Goal: Check status: Check status

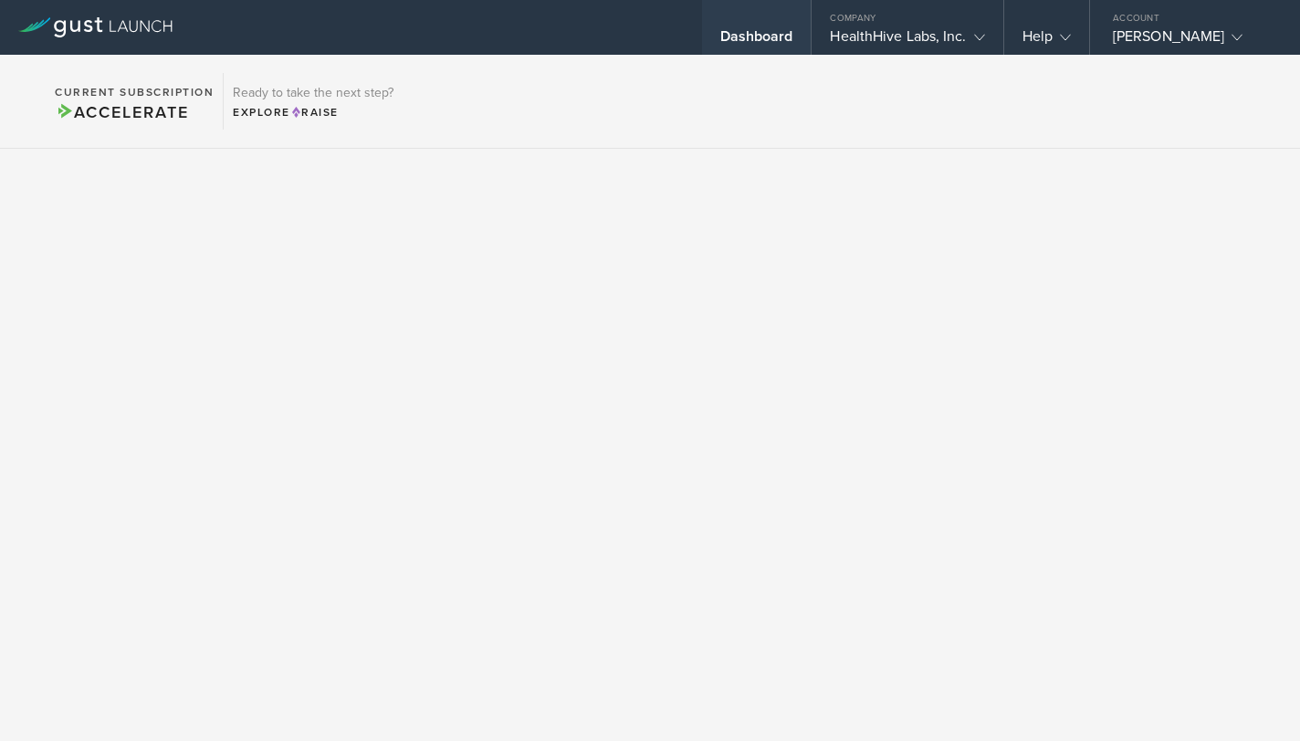
click at [741, 30] on div "Dashboard" at bounding box center [756, 40] width 73 height 27
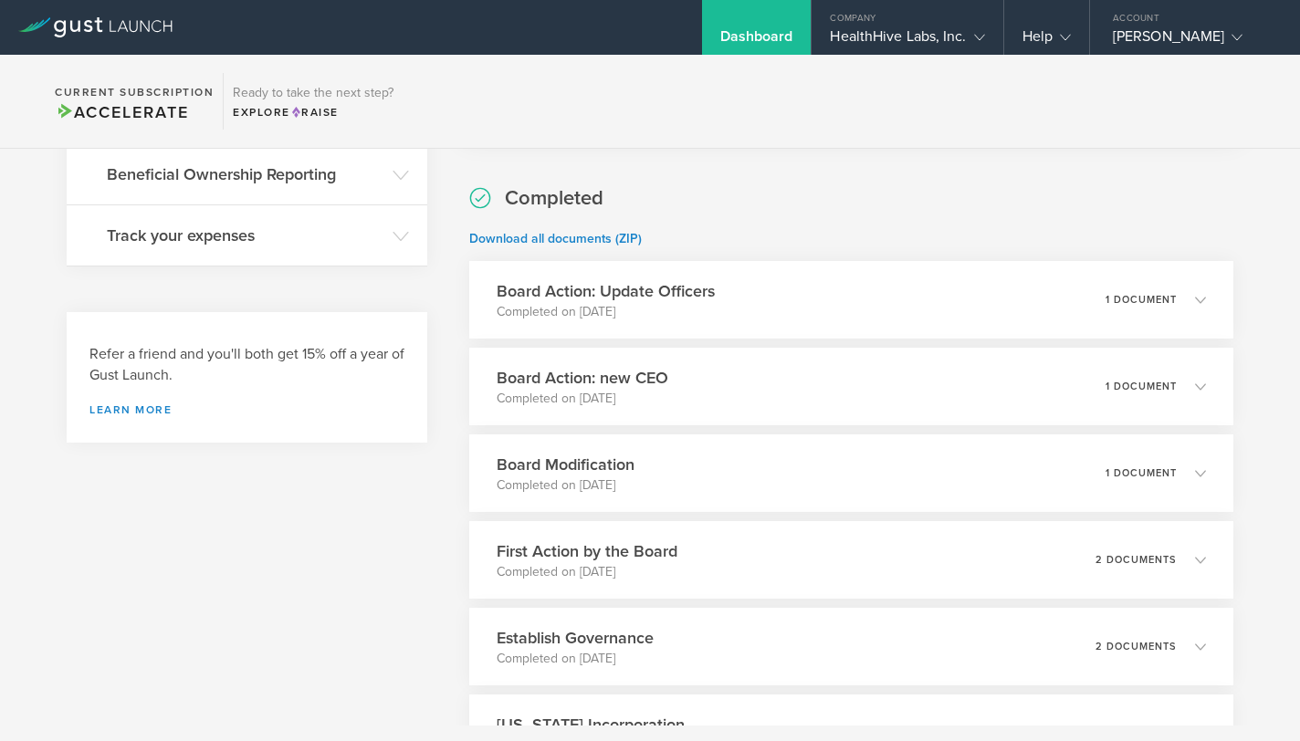
scroll to position [659, 0]
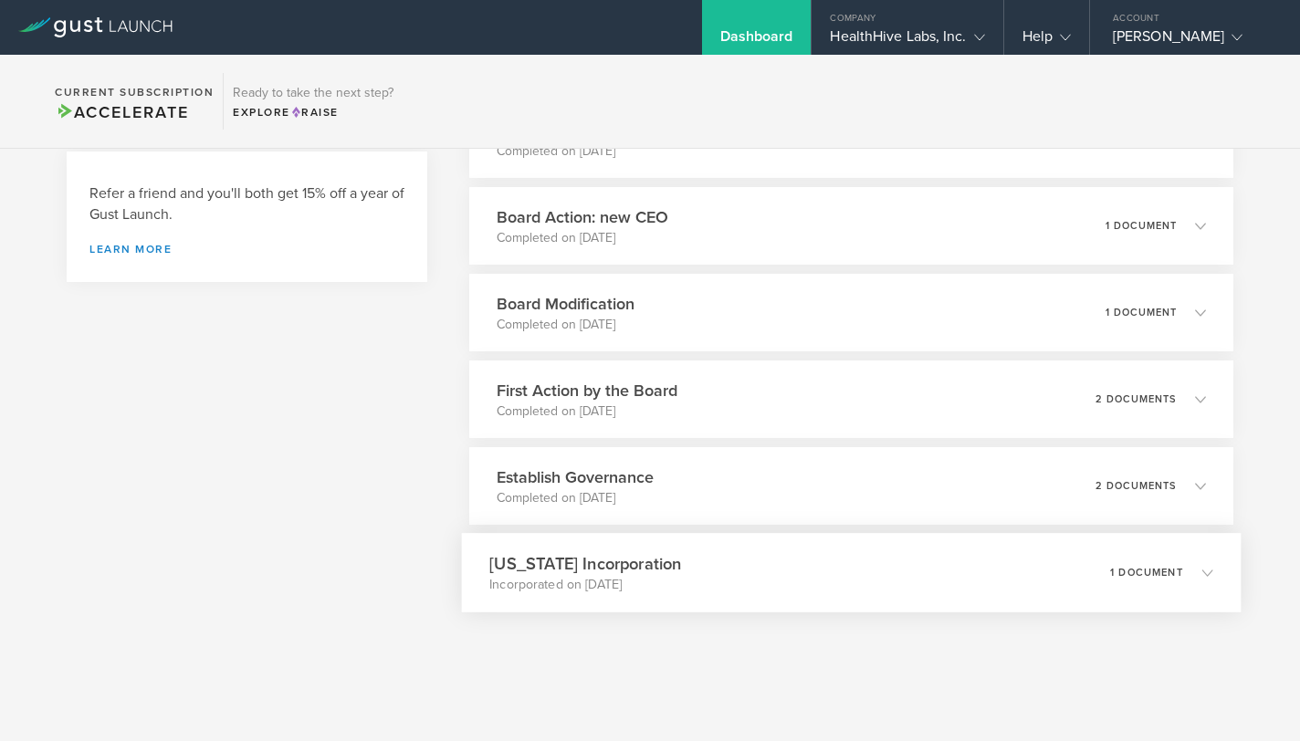
click at [679, 590] on div "[US_STATE] Incorporation Incorporated on [DATE] 1 document" at bounding box center [851, 572] width 779 height 79
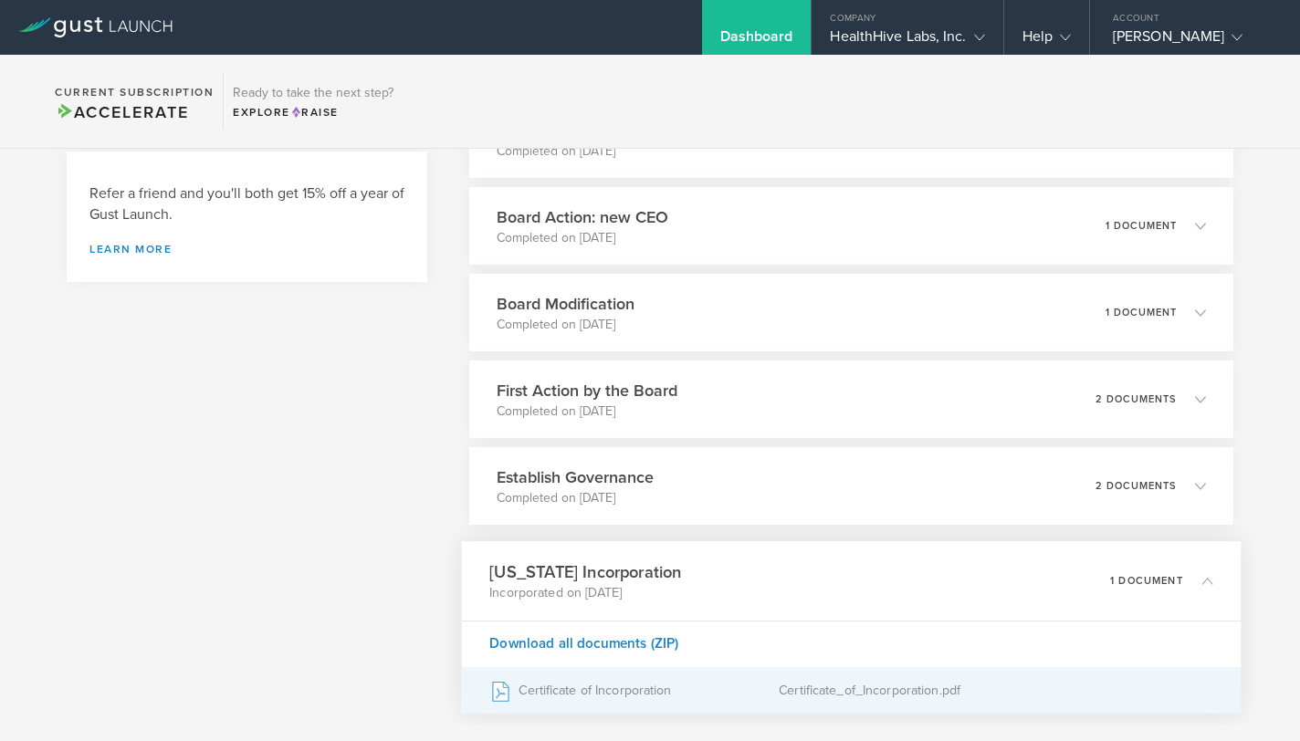
click at [866, 686] on div "Certificate_of_Incorporation.pdf" at bounding box center [996, 691] width 434 height 46
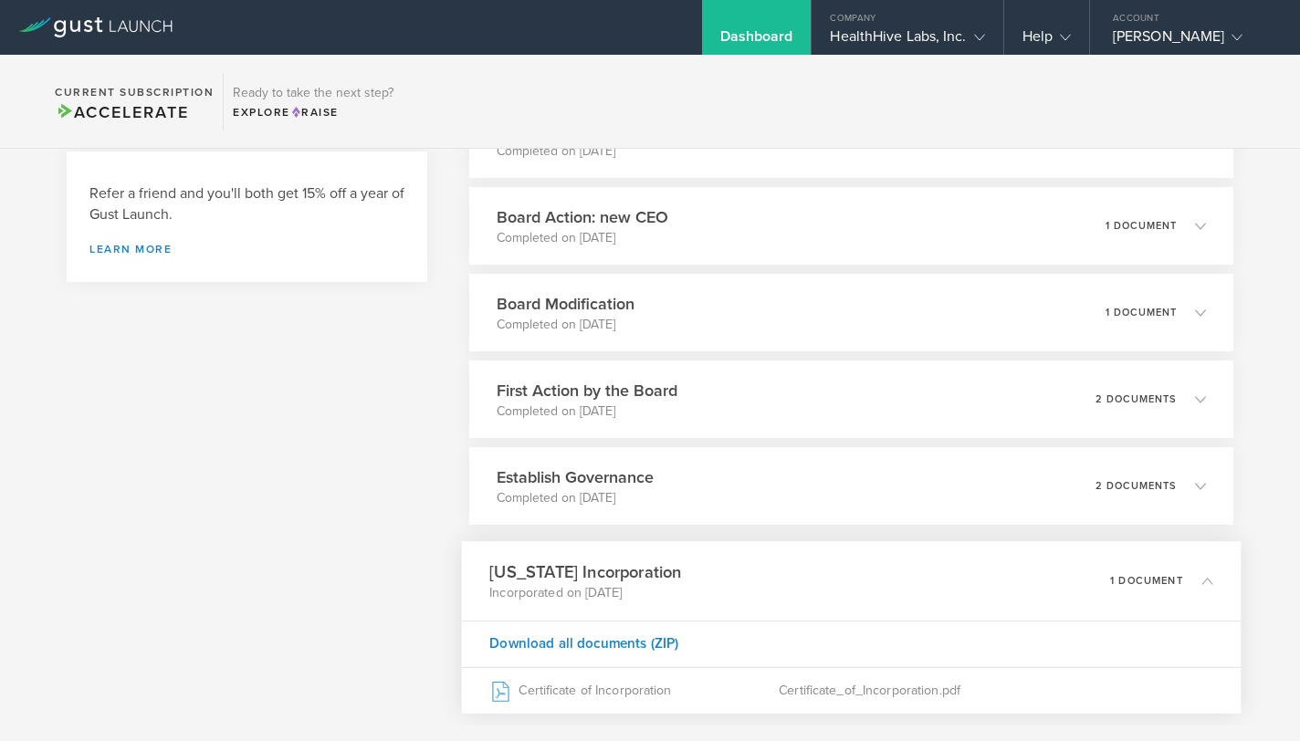
click at [890, 578] on div "[US_STATE] Incorporation Incorporated on [DATE] 1 document" at bounding box center [851, 580] width 779 height 79
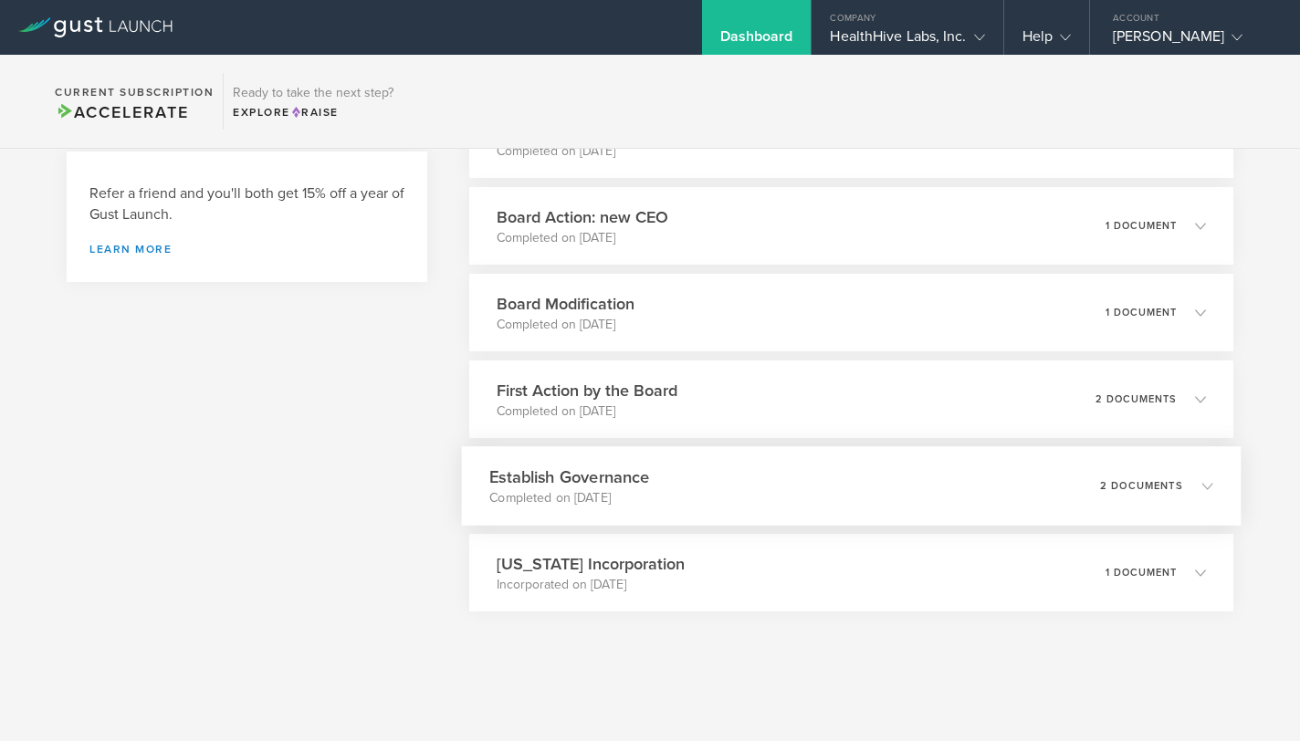
click at [912, 487] on div "Establish Governance Completed on [DATE] 2 documents" at bounding box center [851, 485] width 779 height 79
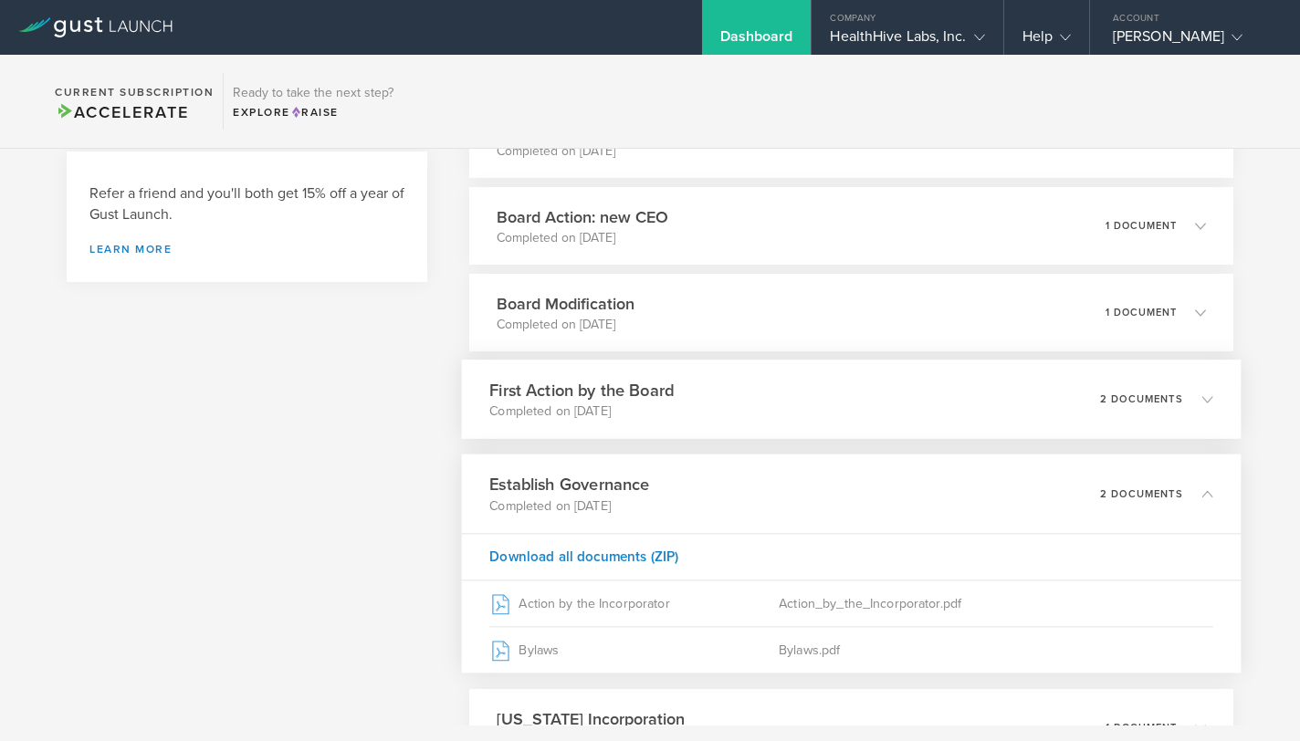
click at [979, 409] on div "First Action by the Board Completed on [DATE] 2 documents" at bounding box center [851, 399] width 779 height 79
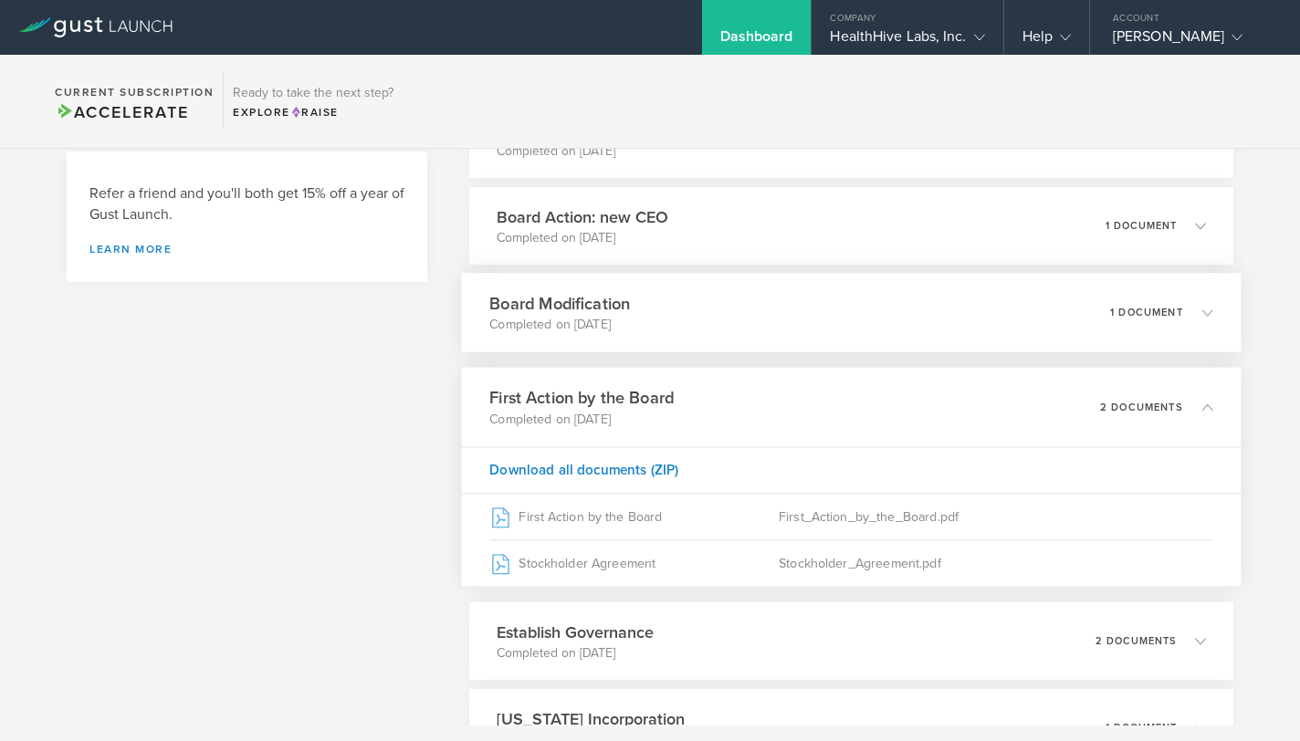
click at [986, 318] on div "Board Modification Completed on [DATE] 1 document" at bounding box center [851, 312] width 779 height 79
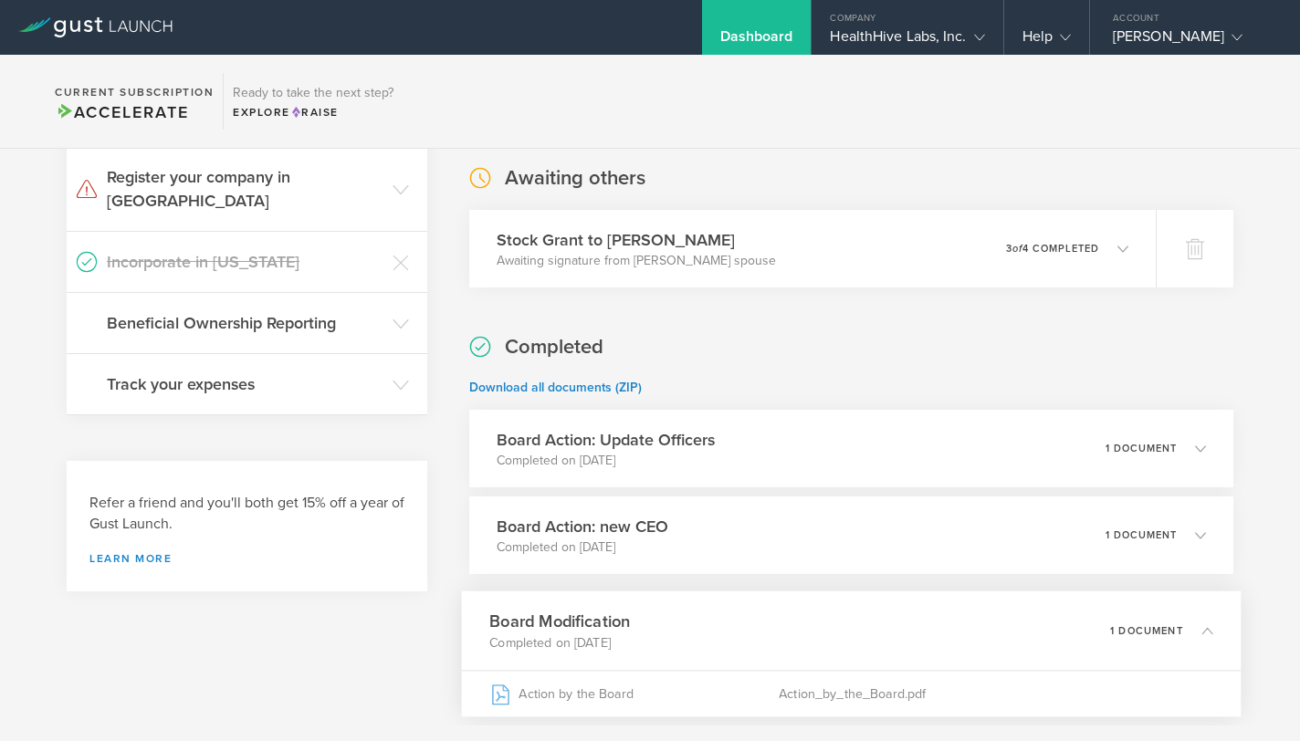
scroll to position [349, 0]
click at [368, 312] on h3 "Beneficial Ownership Reporting" at bounding box center [245, 324] width 277 height 24
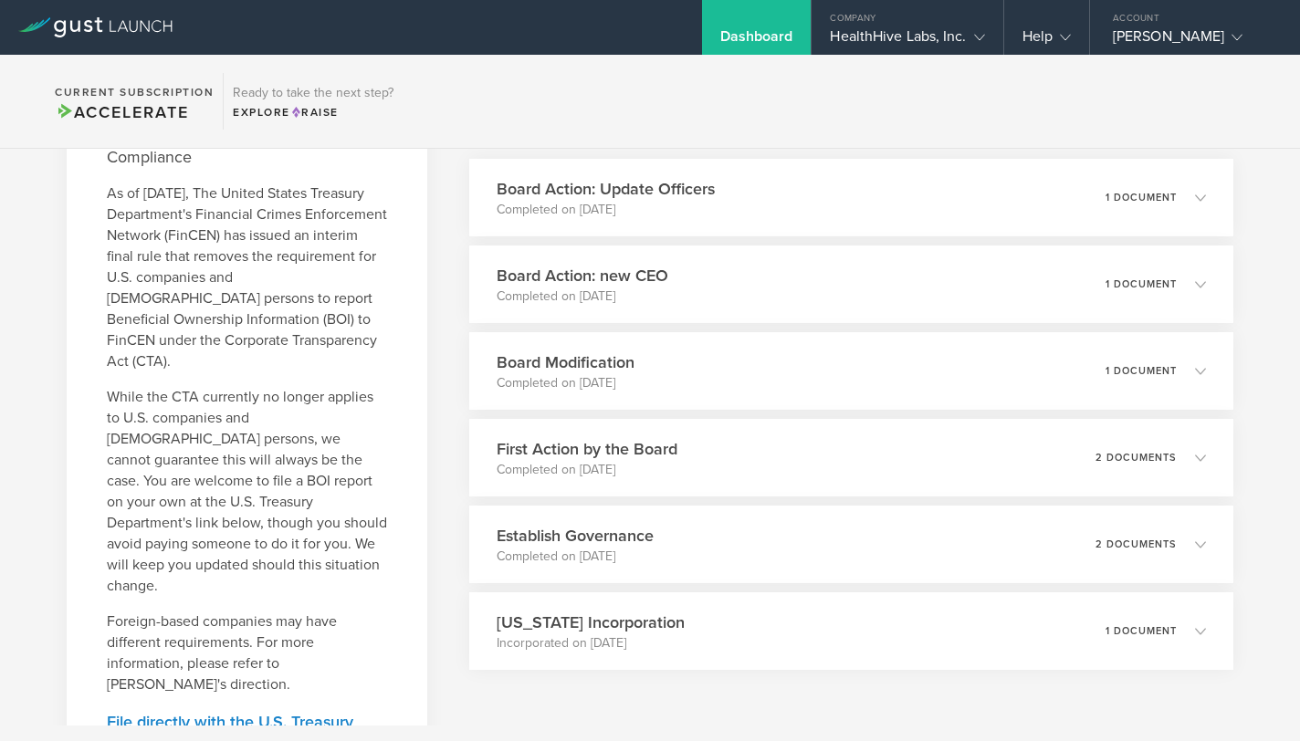
scroll to position [243, 0]
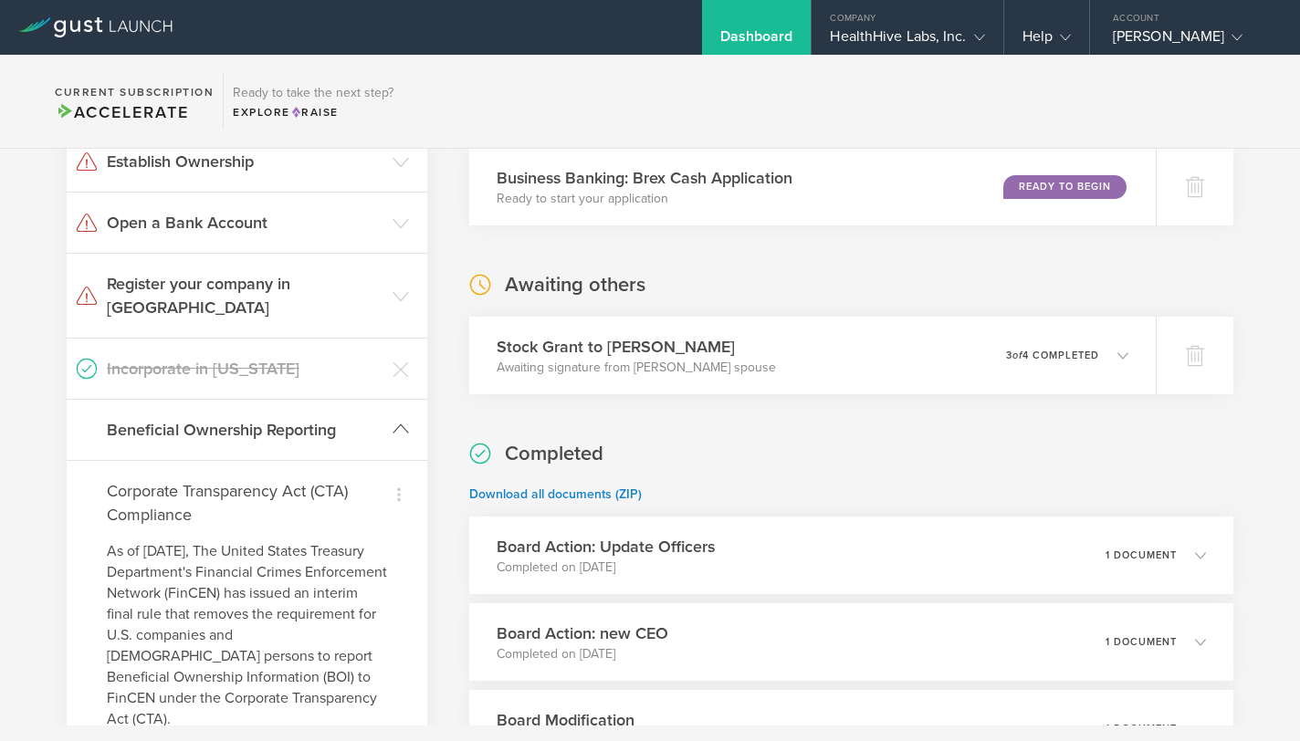
click at [385, 400] on header "Beneficial Ownership Reporting" at bounding box center [247, 430] width 361 height 60
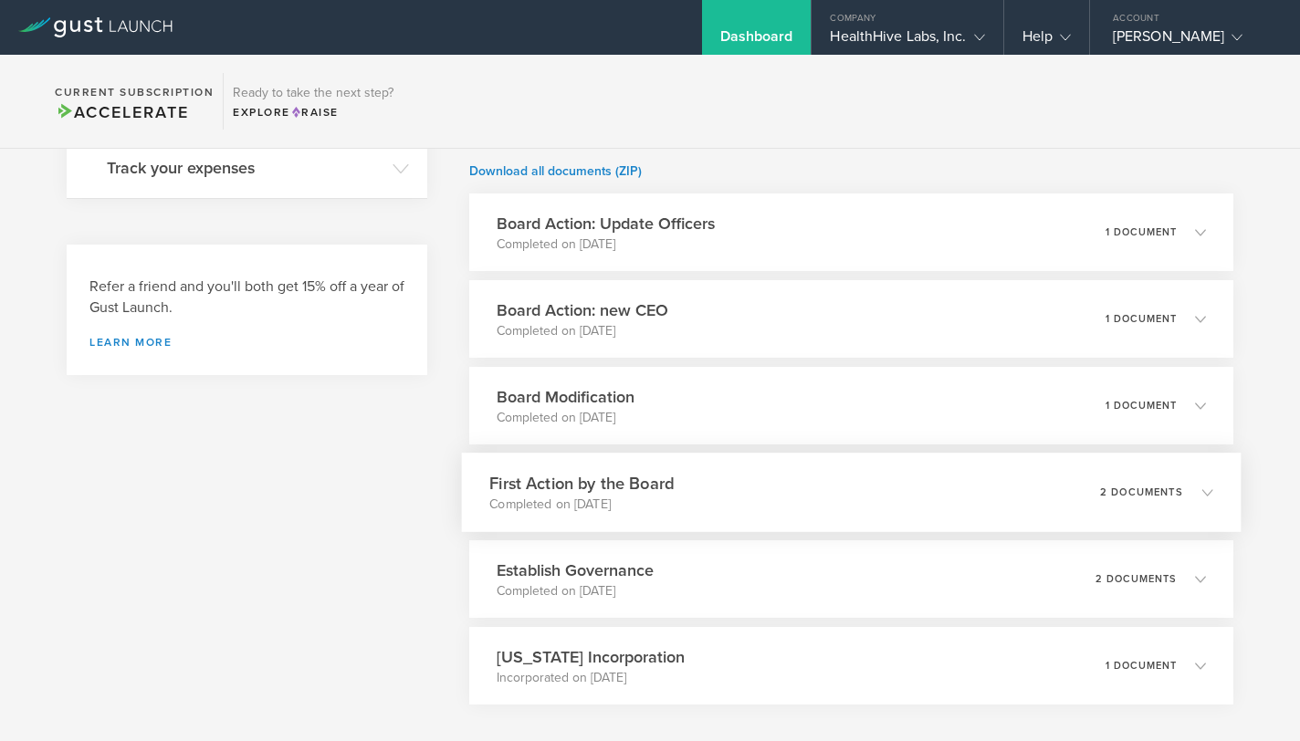
scroll to position [659, 0]
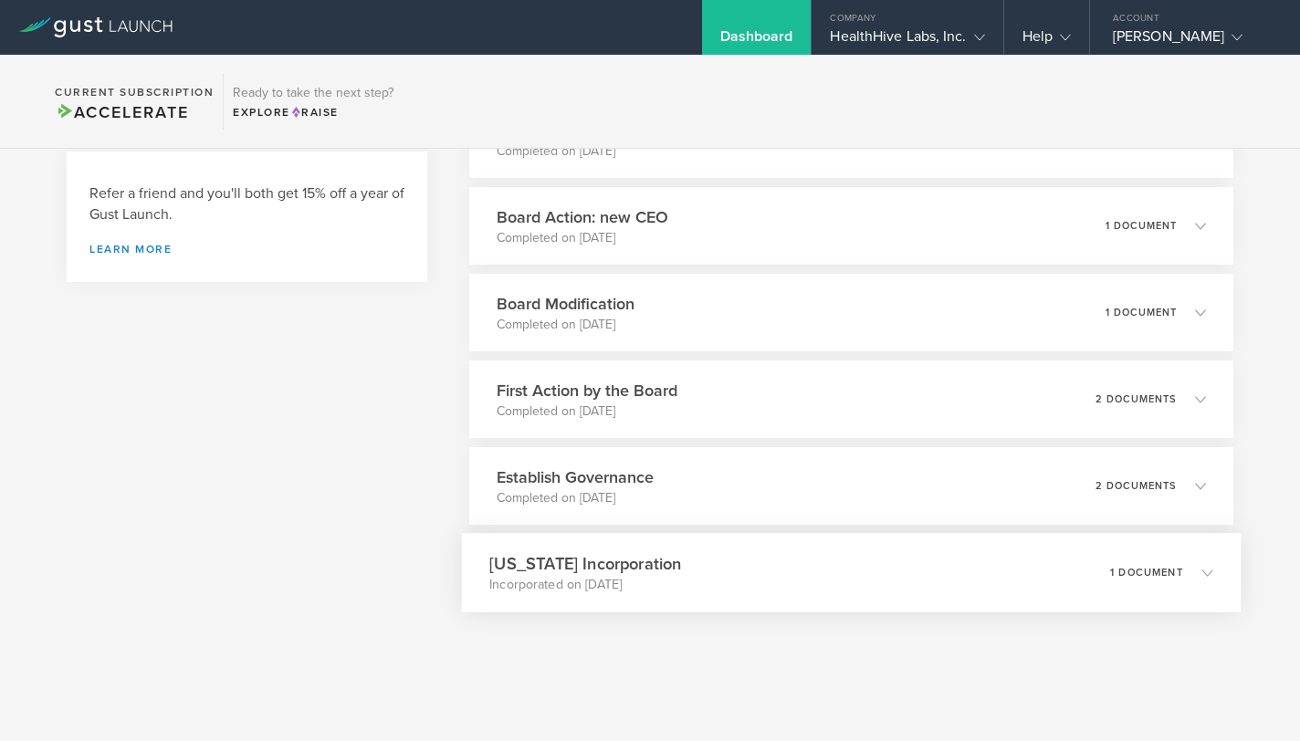
click at [1133, 565] on div "1 document" at bounding box center [1162, 573] width 102 height 31
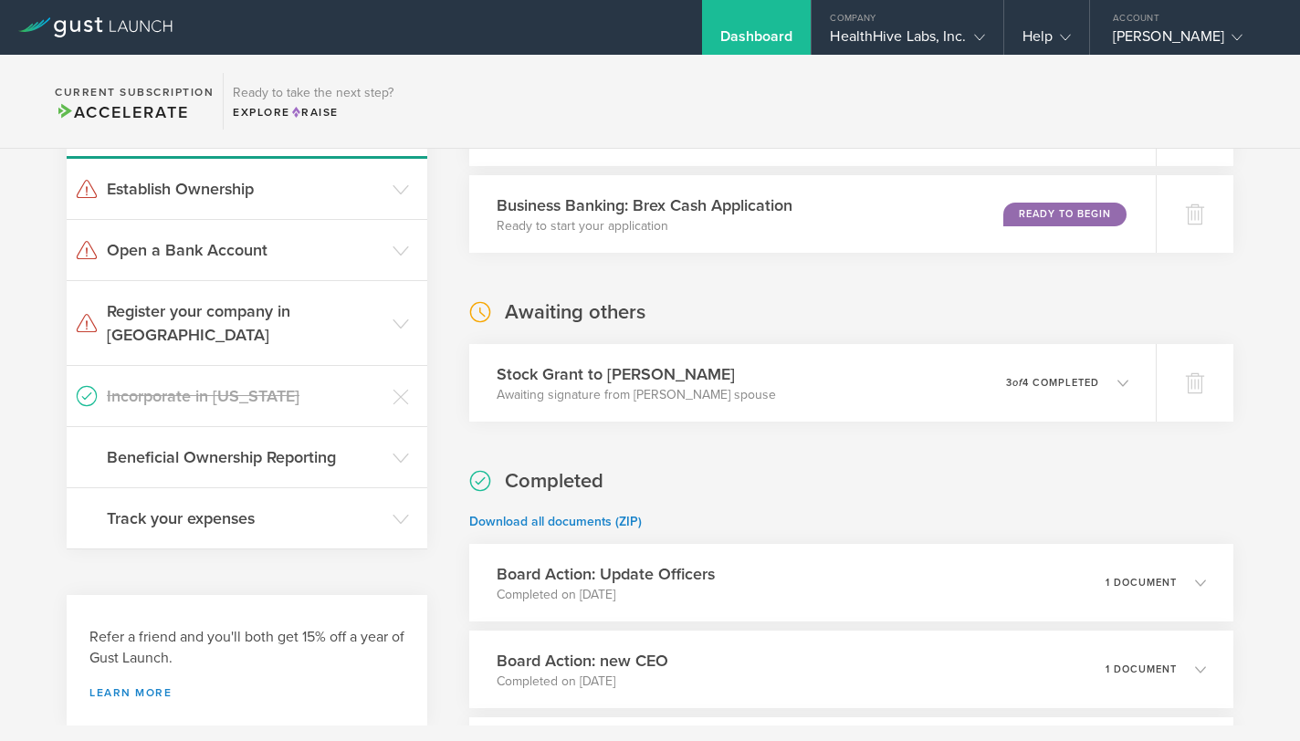
scroll to position [195, 0]
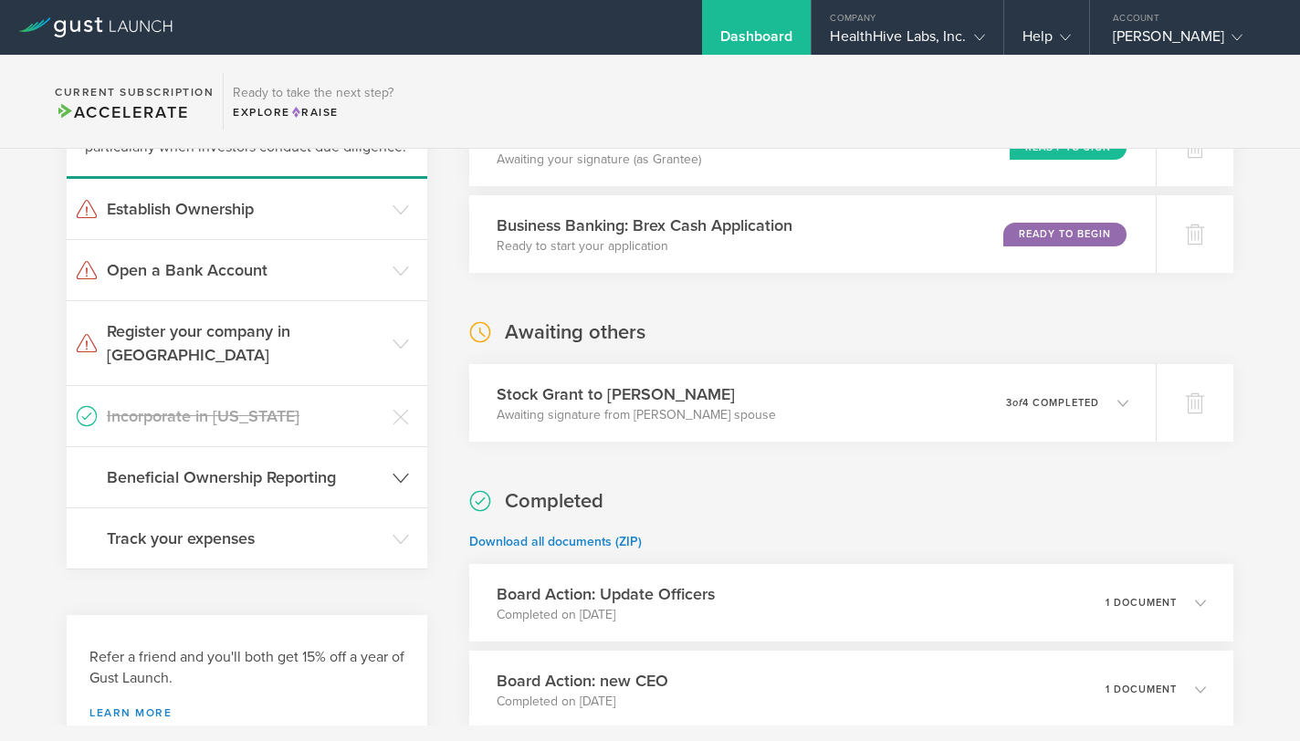
click at [339, 466] on h3 "Beneficial Ownership Reporting" at bounding box center [245, 478] width 277 height 24
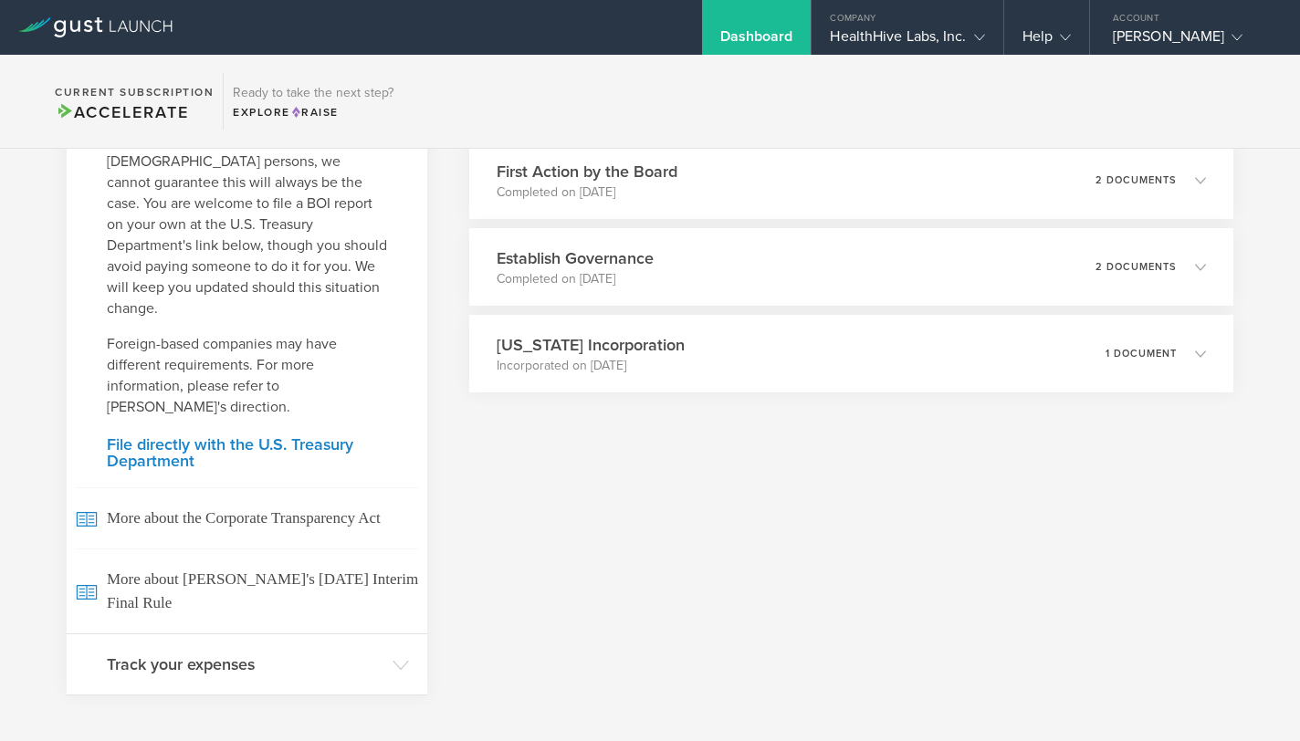
scroll to position [1000, 0]
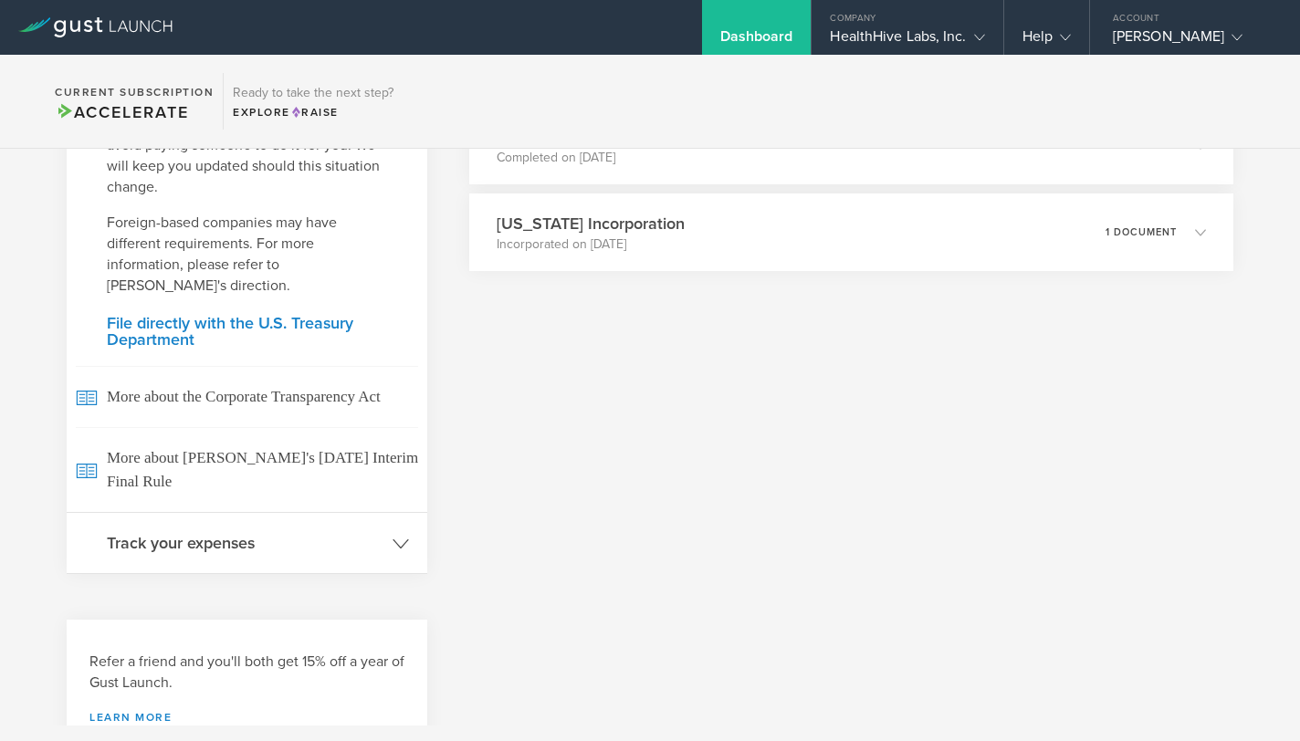
click at [384, 513] on header "Track your expenses" at bounding box center [247, 543] width 361 height 60
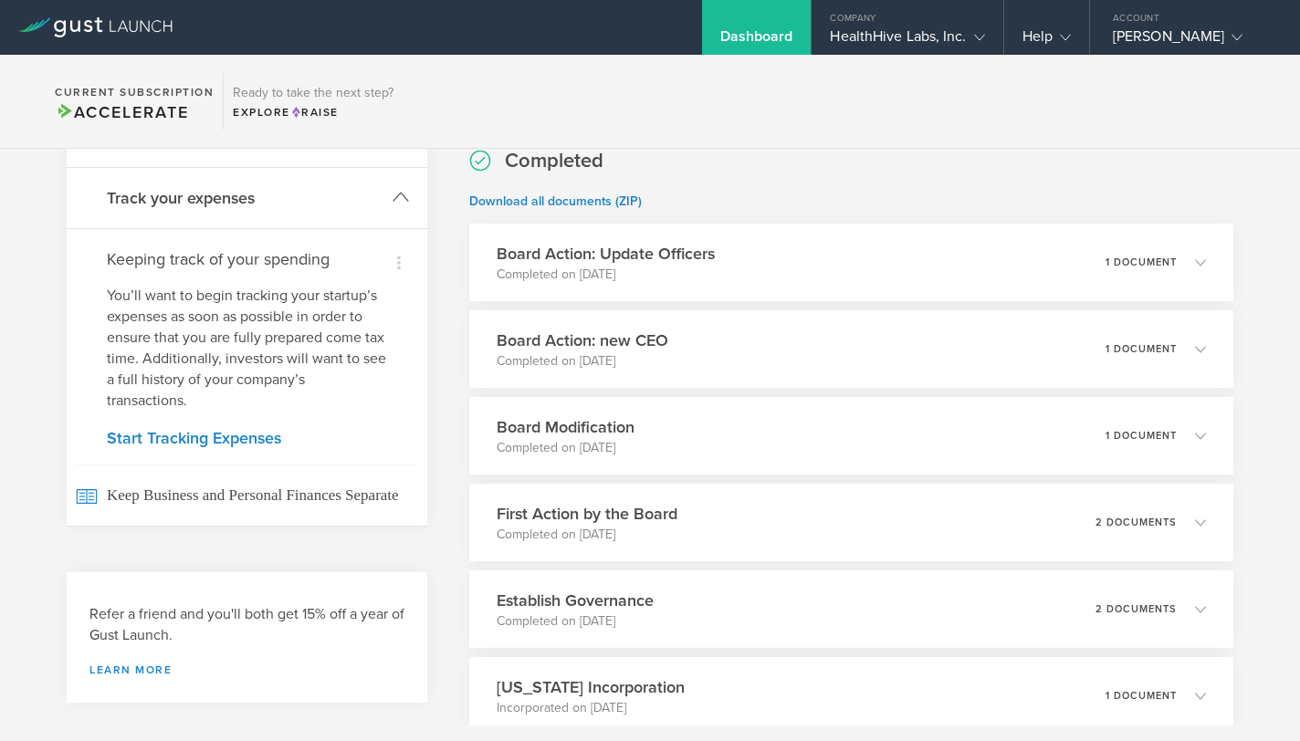
scroll to position [525, 0]
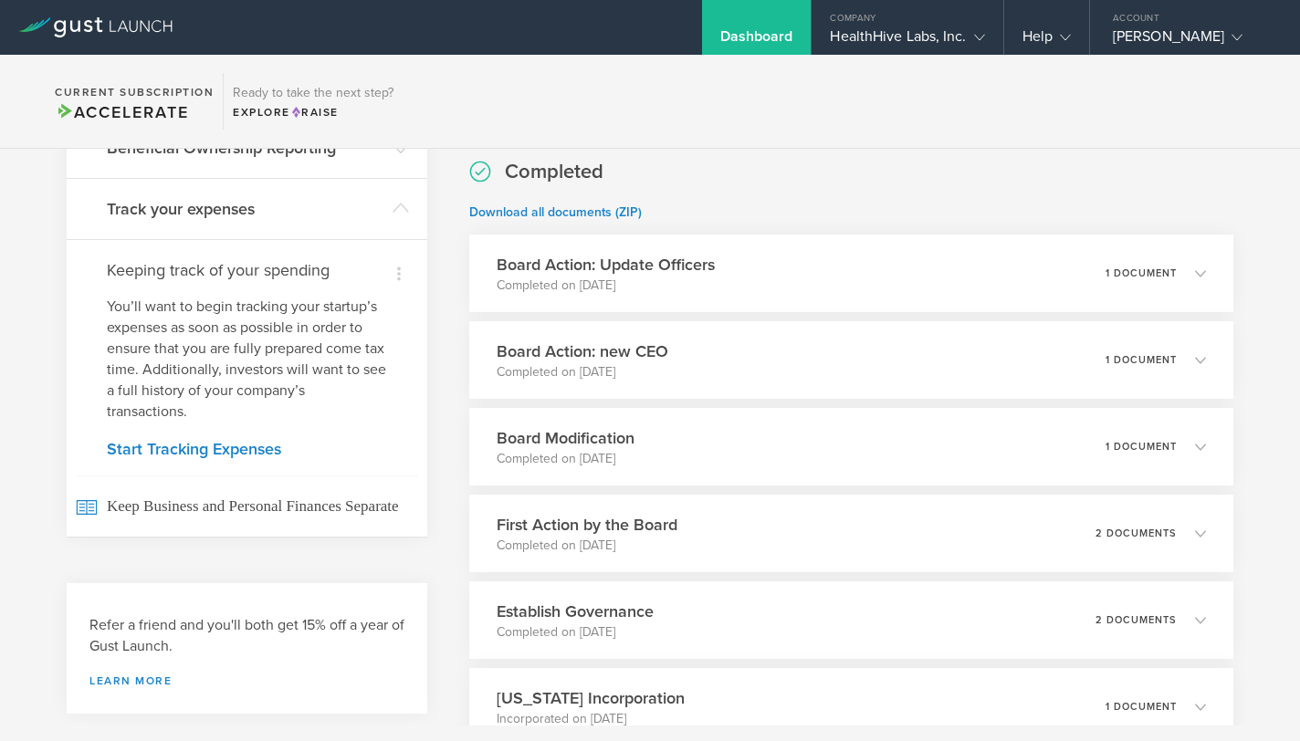
click at [219, 414] on div "Dismiss Keeping track of your spending You’ll want to begin tracking your start…" at bounding box center [247, 388] width 361 height 298
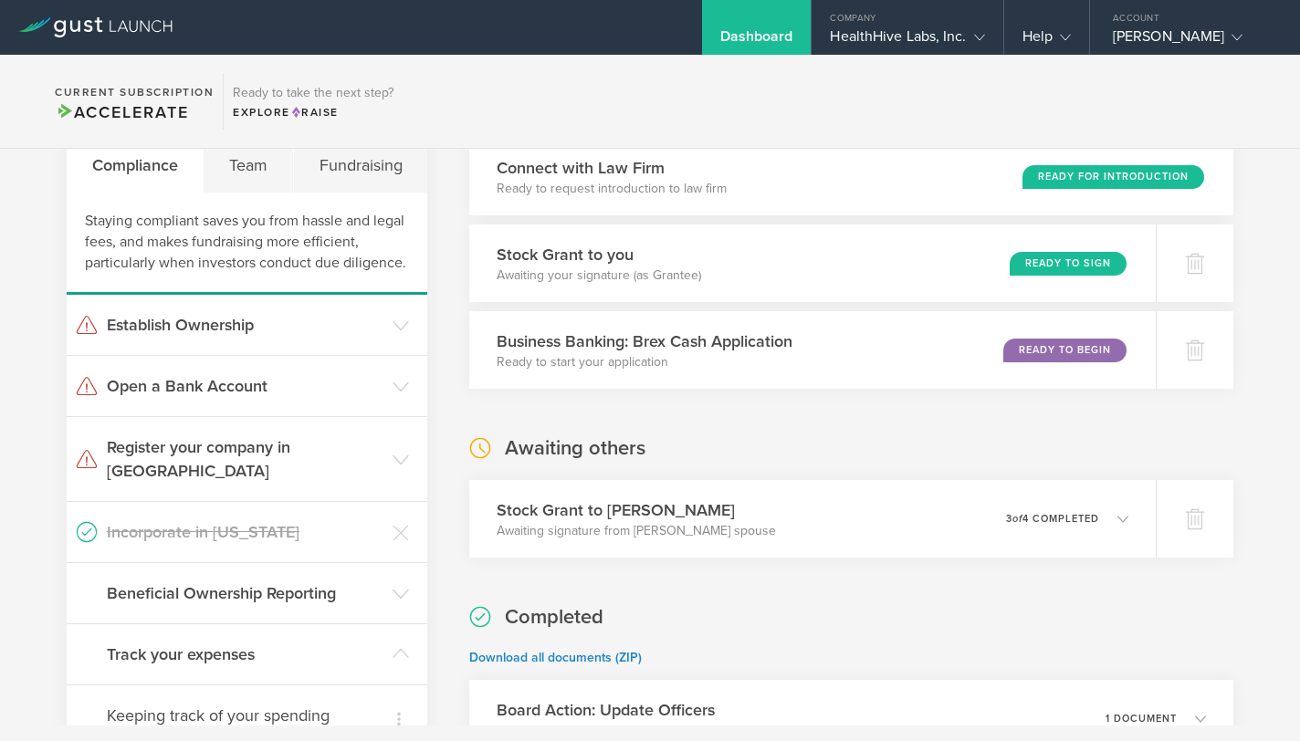
scroll to position [64, 0]
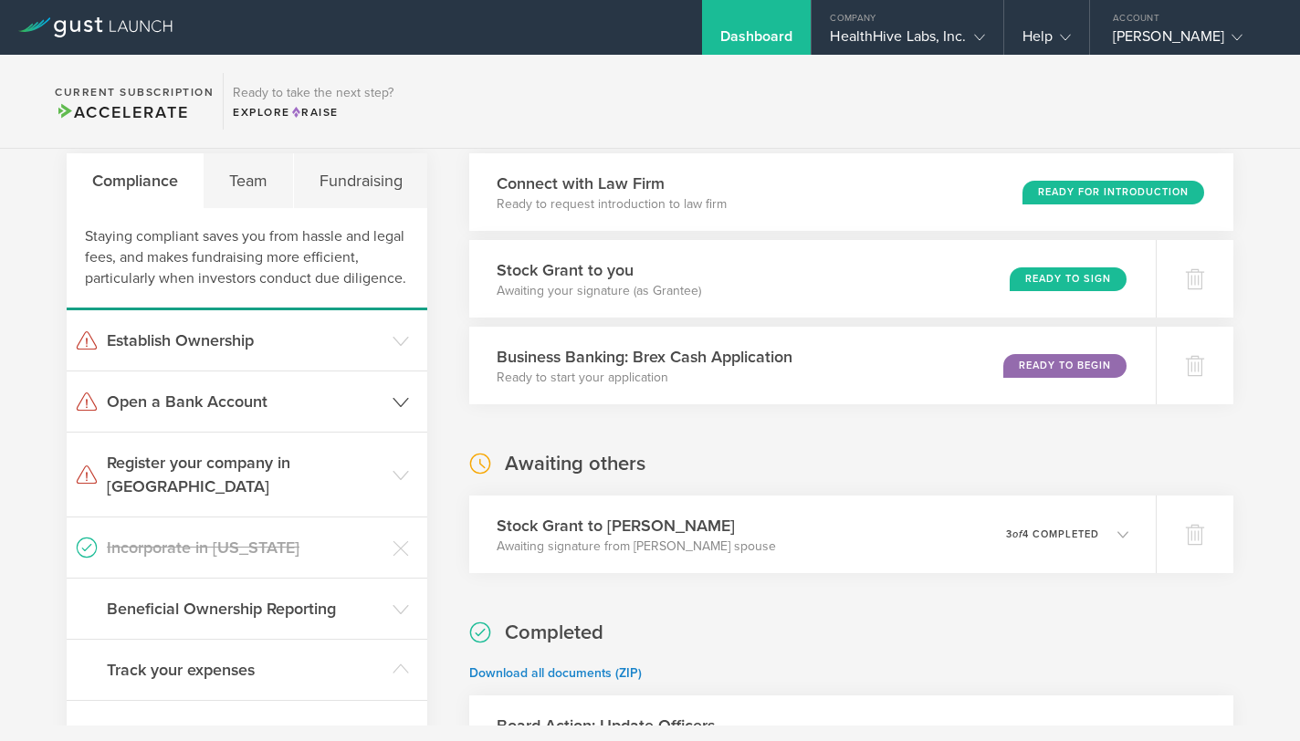
click at [265, 400] on h3 "Open a Bank Account" at bounding box center [245, 402] width 277 height 24
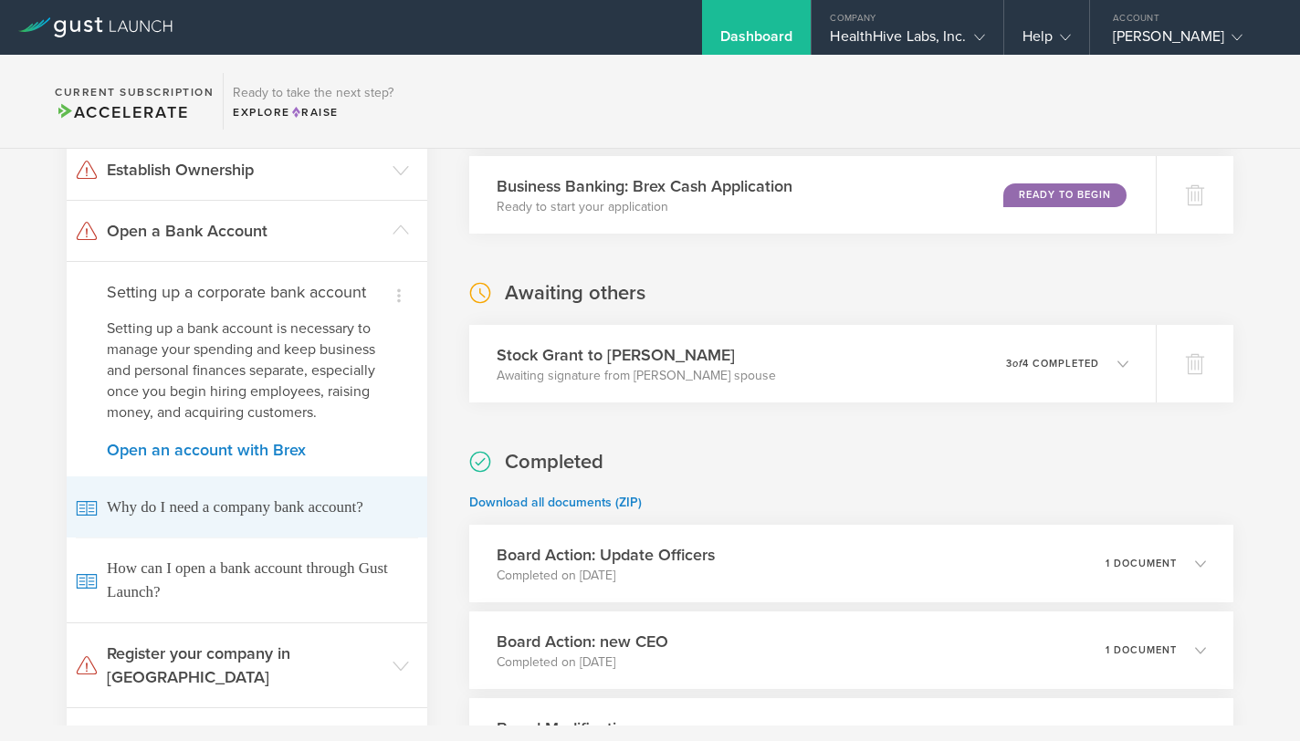
scroll to position [103, 0]
